Goal: Navigation & Orientation: Go to known website

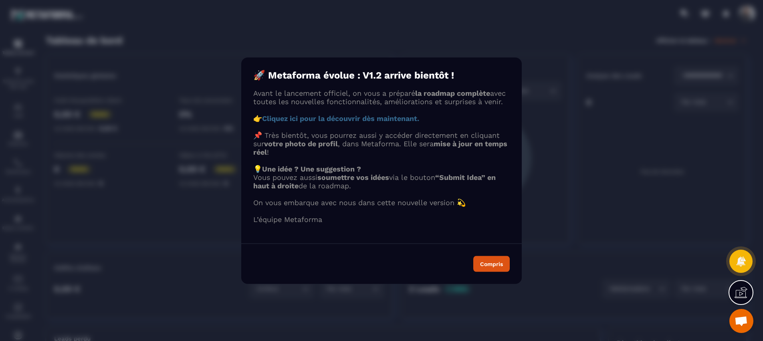
click at [389, 122] on strong "Cliquez ici pour la découvrir dès maintenant." at bounding box center [340, 118] width 157 height 8
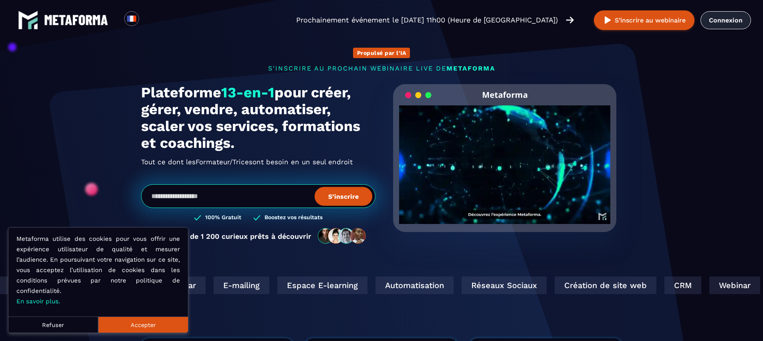
click at [721, 20] on link "Connexion" at bounding box center [725, 20] width 50 height 18
